Goal: Check status: Check status

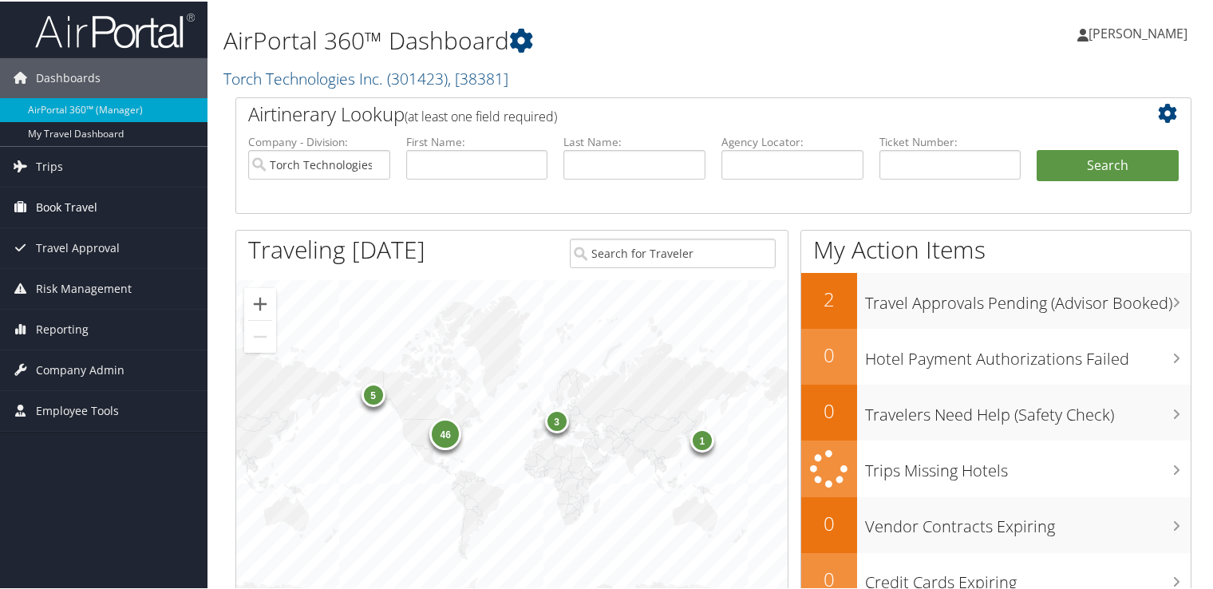
click at [97, 205] on link "Book Travel" at bounding box center [104, 206] width 208 height 40
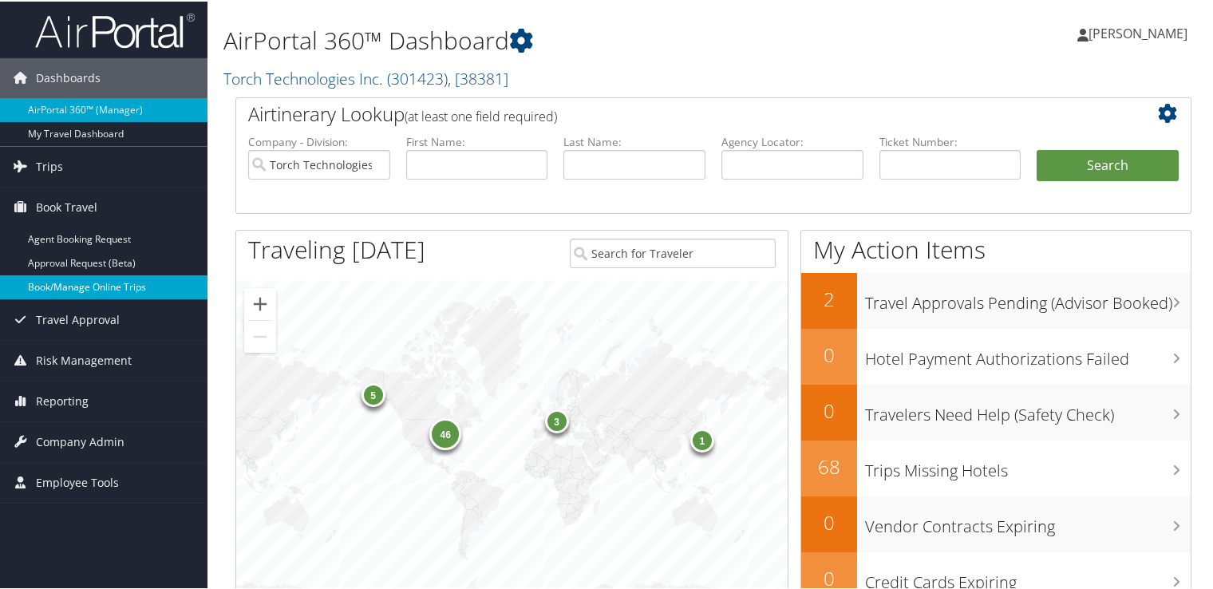
click at [101, 286] on link "Book/Manage Online Trips" at bounding box center [104, 286] width 208 height 24
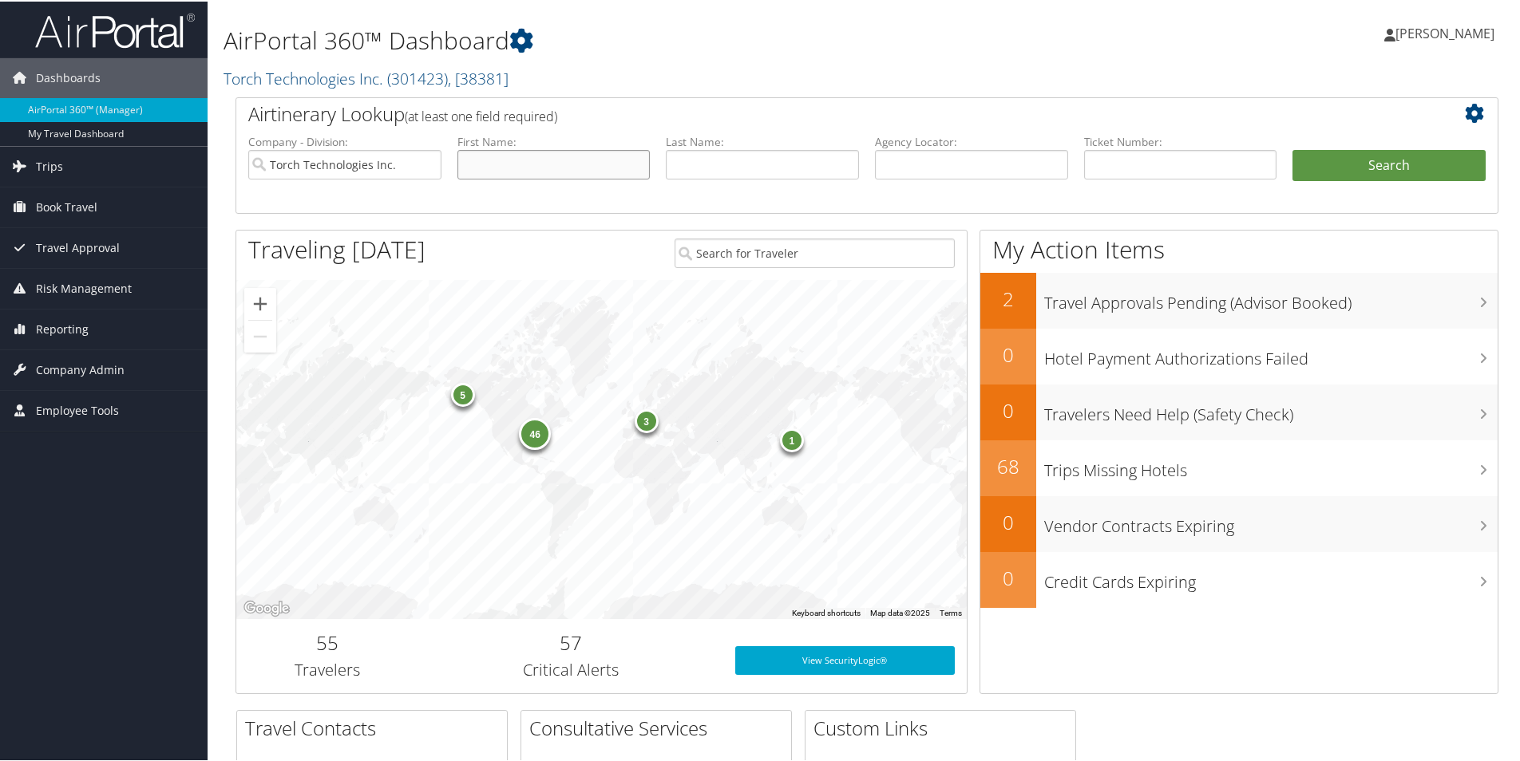
click at [516, 163] on input "text" at bounding box center [553, 163] width 193 height 30
type input "adrian"
type input "prieto"
click at [1212, 157] on button "Search" at bounding box center [1388, 164] width 193 height 32
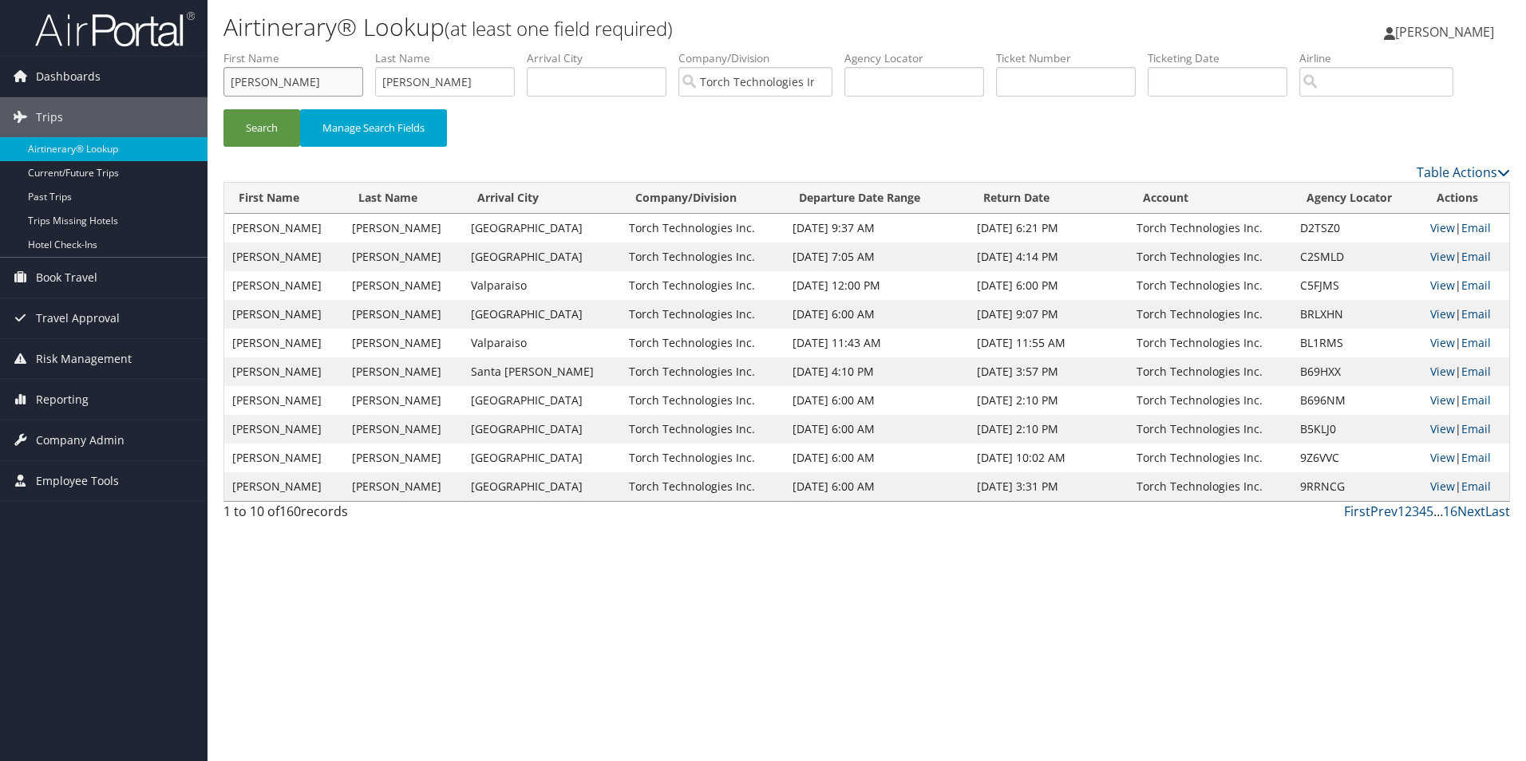
click at [295, 77] on input "adrian" at bounding box center [293, 82] width 140 height 30
type input "a"
type input "robert"
type input "harris"
click at [263, 118] on button "Search" at bounding box center [261, 128] width 77 height 38
